Goal: Information Seeking & Learning: Check status

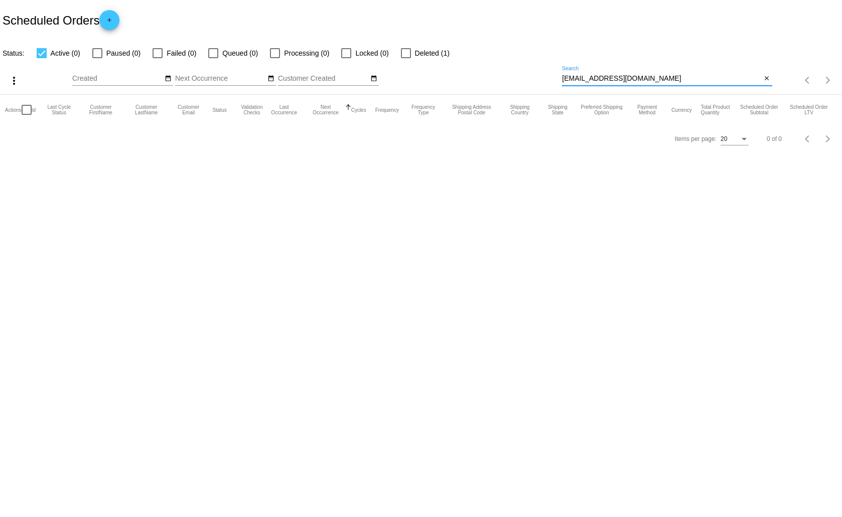
drag, startPoint x: 647, startPoint y: 79, endPoint x: 564, endPoint y: 82, distance: 82.8
click at [564, 82] on input "emmettharness67@gmail.com" at bounding box center [661, 79] width 199 height 8
type input "6"
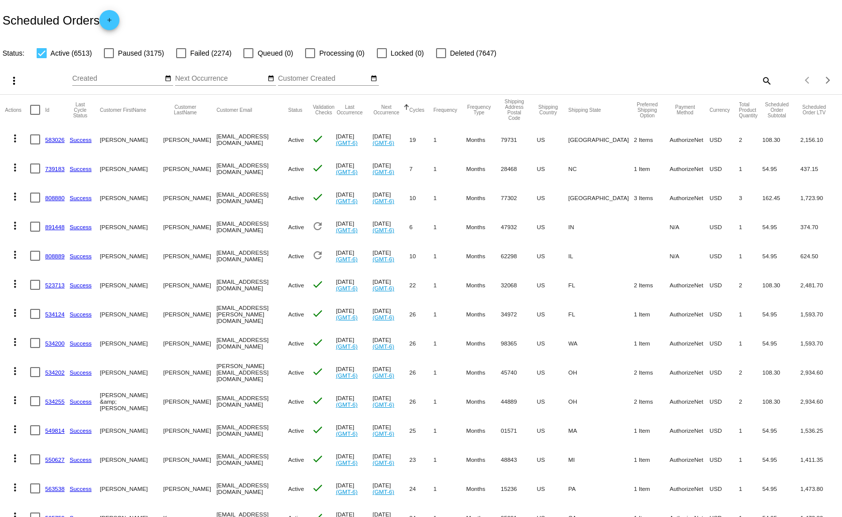
click at [760, 78] on mat-icon "search" at bounding box center [766, 81] width 12 height 16
click at [685, 80] on input "Search" at bounding box center [667, 79] width 210 height 8
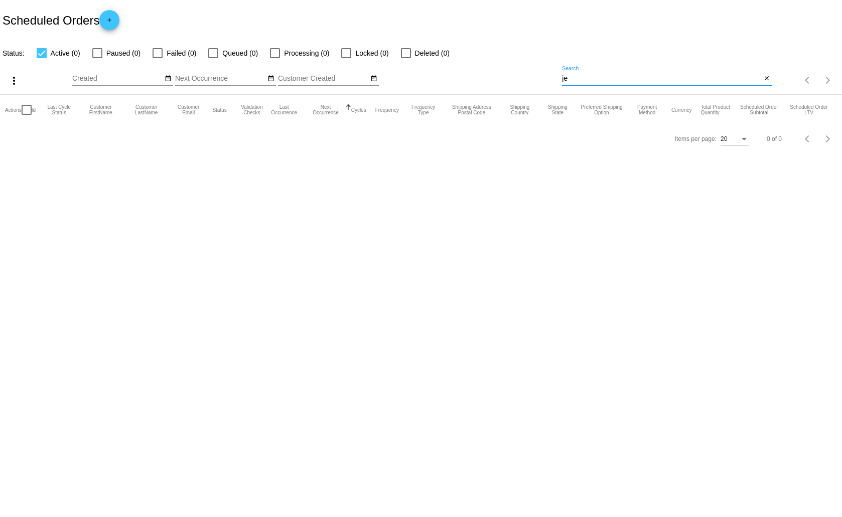
type input "j"
type input "7144717928"
drag, startPoint x: 620, startPoint y: 74, endPoint x: 556, endPoint y: 80, distance: 63.5
click at [556, 80] on div "more_vert Sep Jan Feb Mar [DATE]" at bounding box center [421, 77] width 842 height 36
paste input "[EMAIL_ADDRESS][DOMAIN_NAME]"
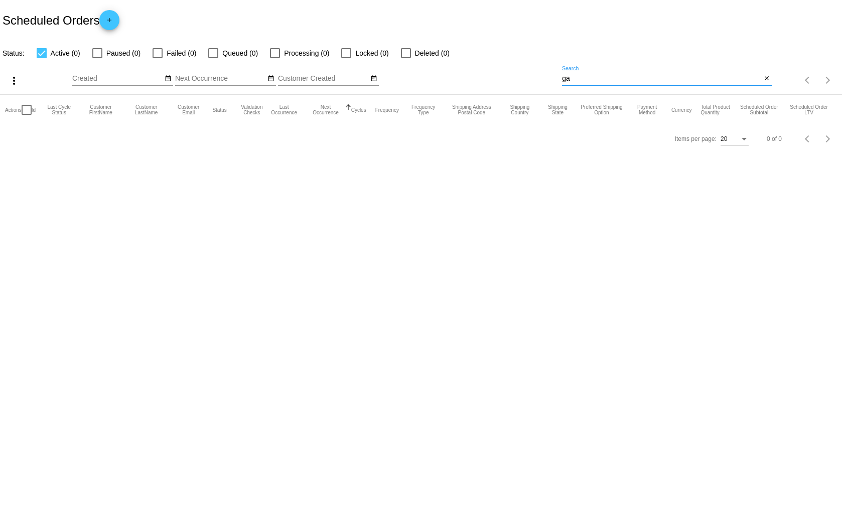
type input "g"
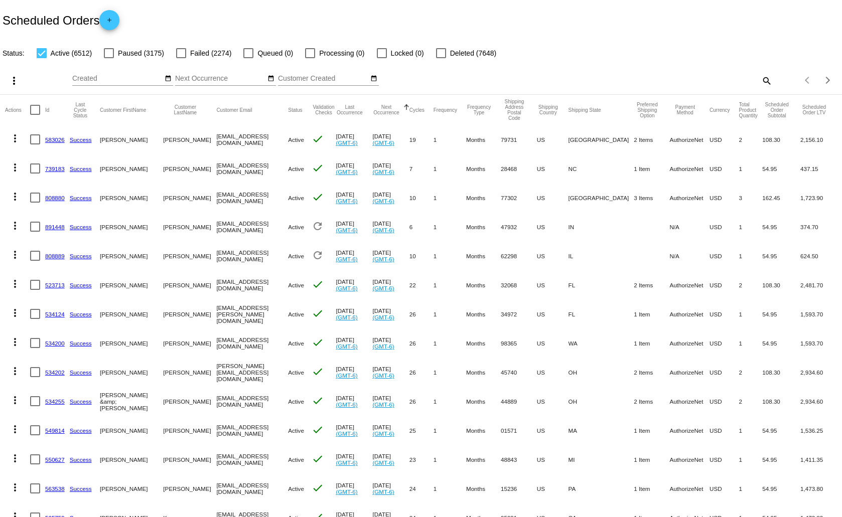
click at [761, 77] on mat-icon "search" at bounding box center [766, 81] width 12 height 16
click at [643, 77] on input "Search" at bounding box center [667, 79] width 210 height 8
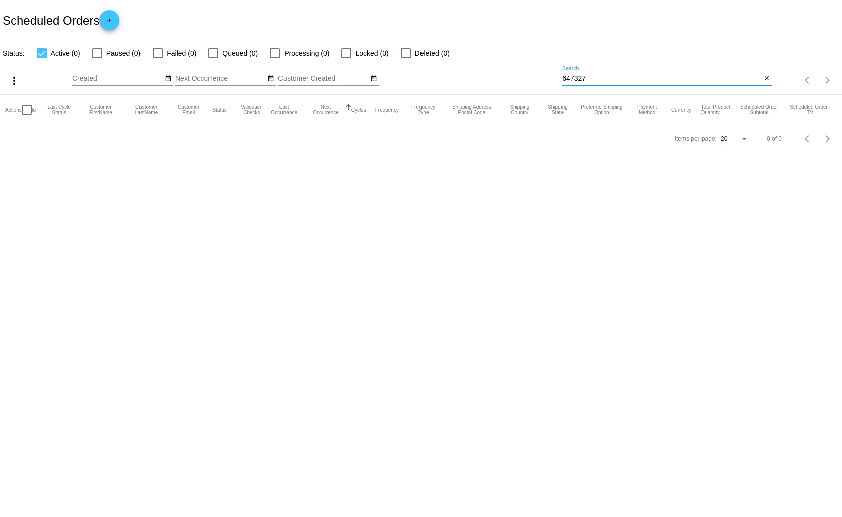
type input "647327"
drag, startPoint x: 589, startPoint y: 79, endPoint x: 561, endPoint y: 84, distance: 28.0
click at [561, 84] on div "more_vert Sep Jan Feb Mar [DATE]" at bounding box center [421, 77] width 842 height 36
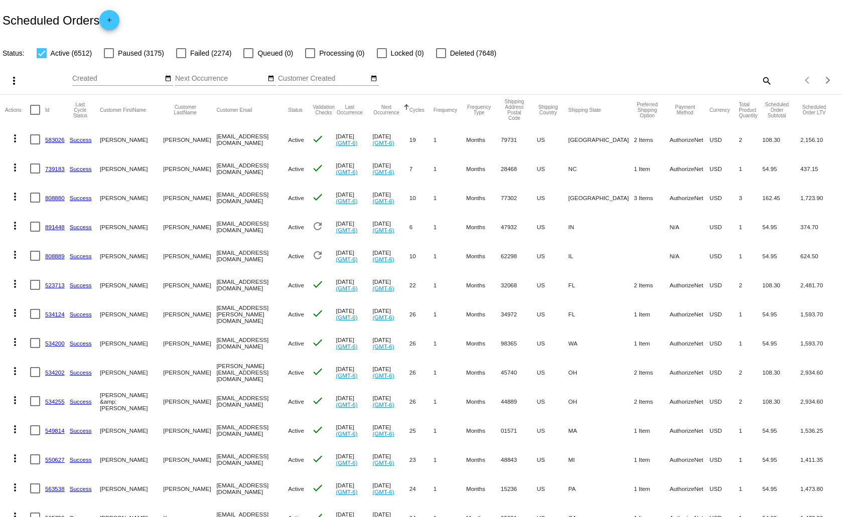
click at [760, 77] on mat-icon "search" at bounding box center [766, 81] width 12 height 16
click at [607, 76] on input "Search" at bounding box center [667, 79] width 210 height 8
paste input "Jerry@exceptionalproducts.org"
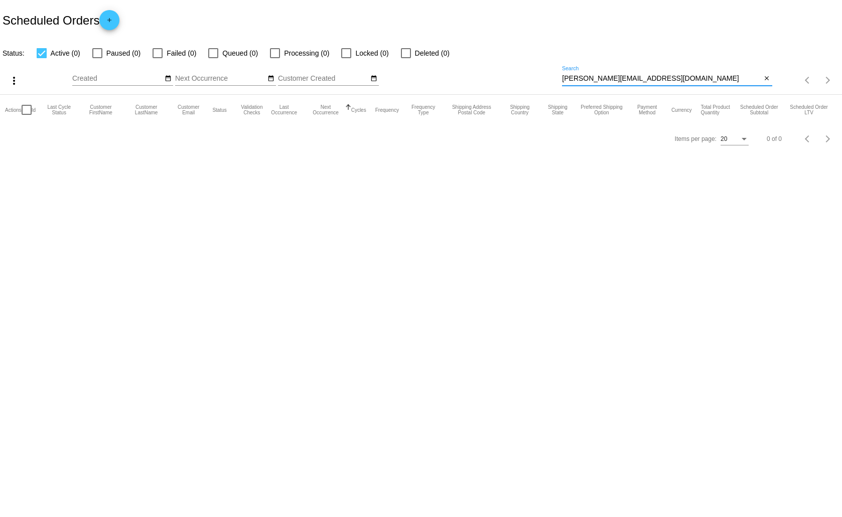
drag, startPoint x: 673, startPoint y: 77, endPoint x: 563, endPoint y: 79, distance: 109.4
click at [563, 79] on input "Jerry@exceptionalproducts.org" at bounding box center [661, 79] width 199 height 8
type input "j"
type input "jerry clunan"
